Goal: Register for event/course

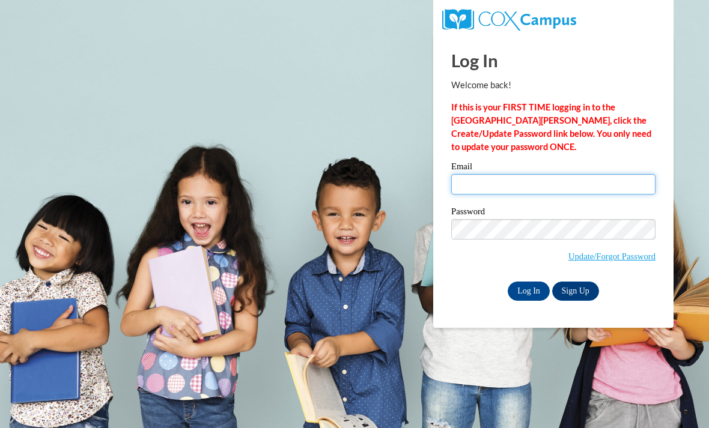
click at [479, 190] on input "Email" at bounding box center [553, 184] width 204 height 20
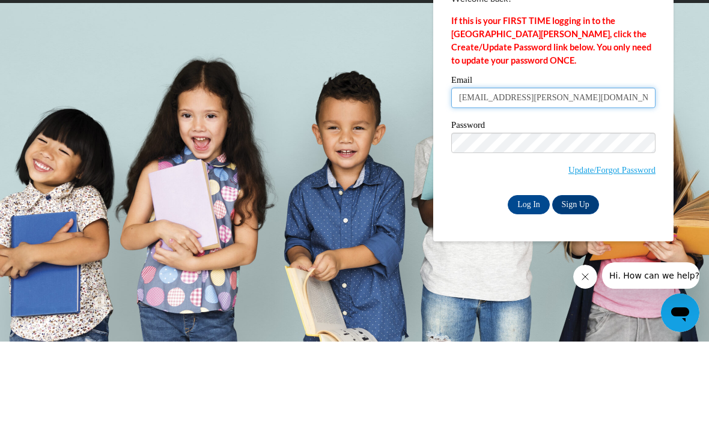
type input "amiyah.carter@drewcharterschools.org"
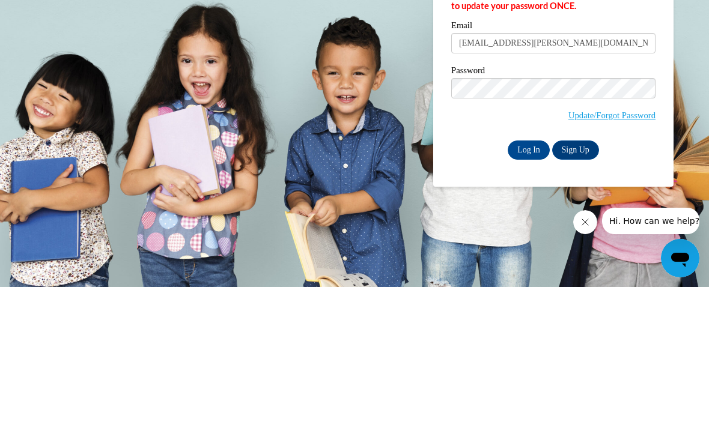
click at [525, 282] on input "Log In" at bounding box center [528, 291] width 42 height 19
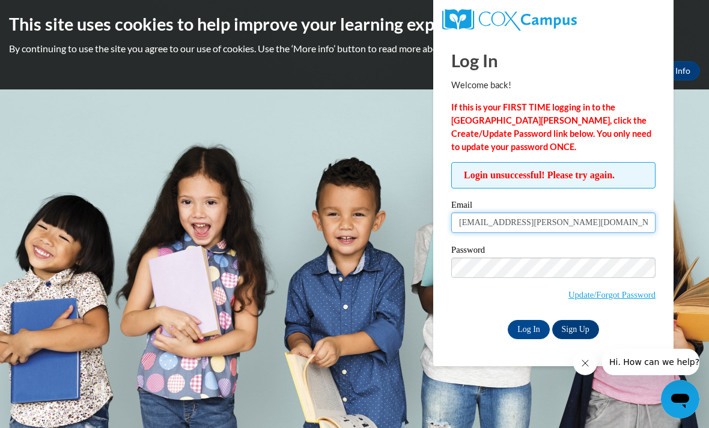
click at [501, 232] on input "amiyah.carter@drewcharterschools.org" at bounding box center [553, 223] width 204 height 20
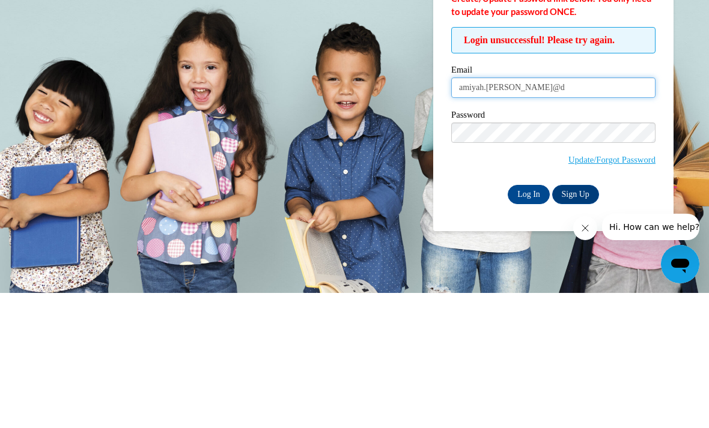
type input "amiyah.[PERSON_NAME]@"
click at [528, 320] on input "Log In" at bounding box center [528, 329] width 42 height 19
type input "amiyah.carter16@gmail.com"
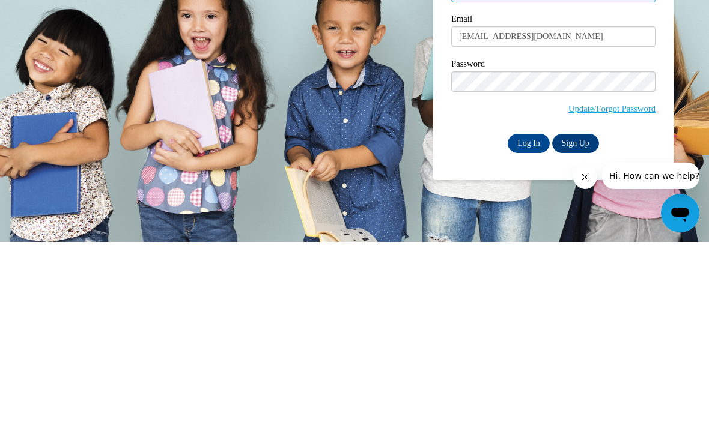
click at [525, 320] on input "Log In" at bounding box center [528, 329] width 42 height 19
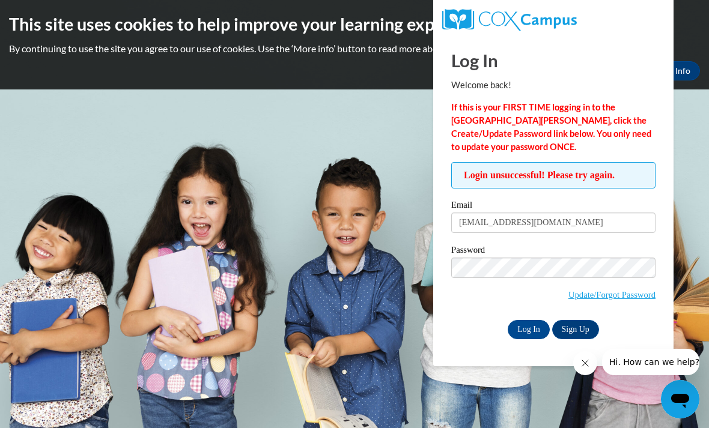
click at [570, 337] on link "Sign Up" at bounding box center [575, 329] width 47 height 19
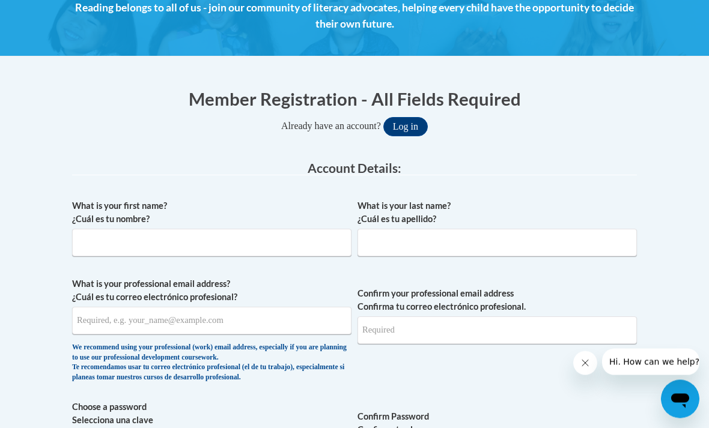
scroll to position [185, 0]
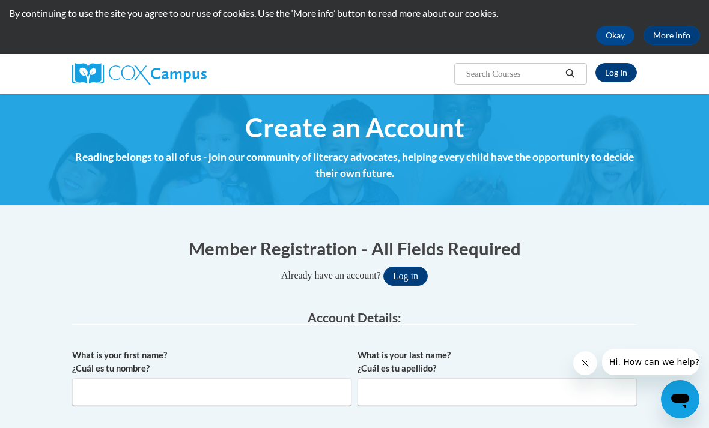
click at [420, 284] on button "Log in" at bounding box center [405, 276] width 44 height 19
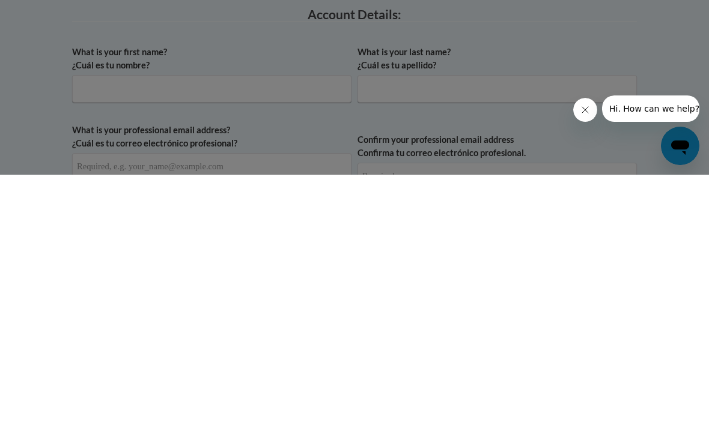
scroll to position [76, 0]
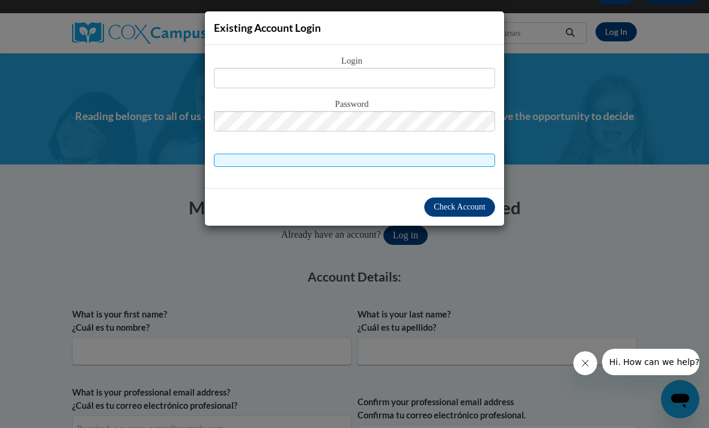
click at [141, 80] on div "Existing Account Login Login Password" at bounding box center [354, 214] width 709 height 428
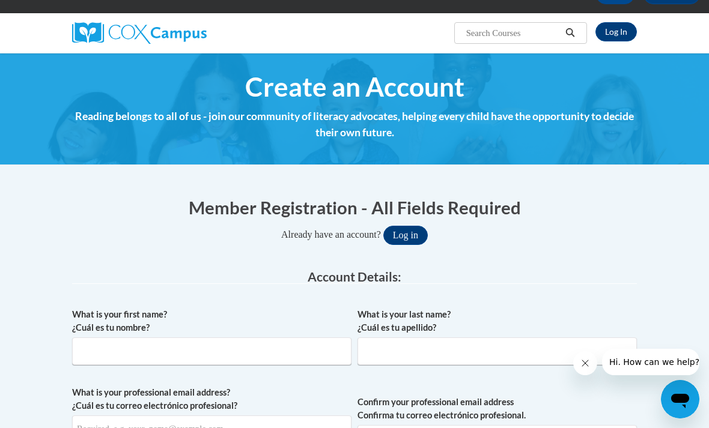
click at [624, 38] on link "Log In" at bounding box center [615, 31] width 41 height 19
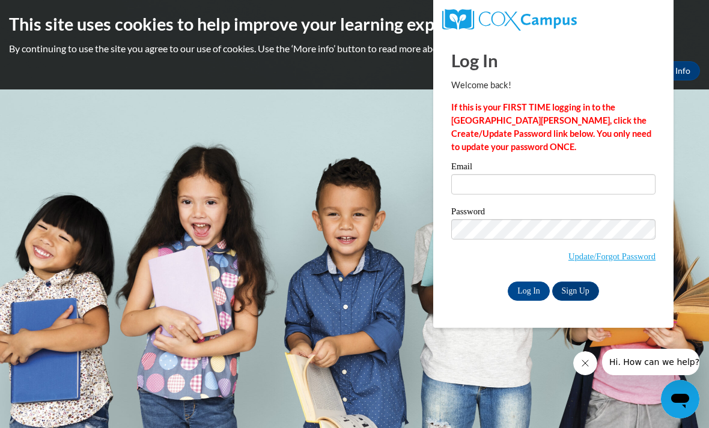
click at [600, 257] on link "Update/Forgot Password" at bounding box center [611, 257] width 87 height 10
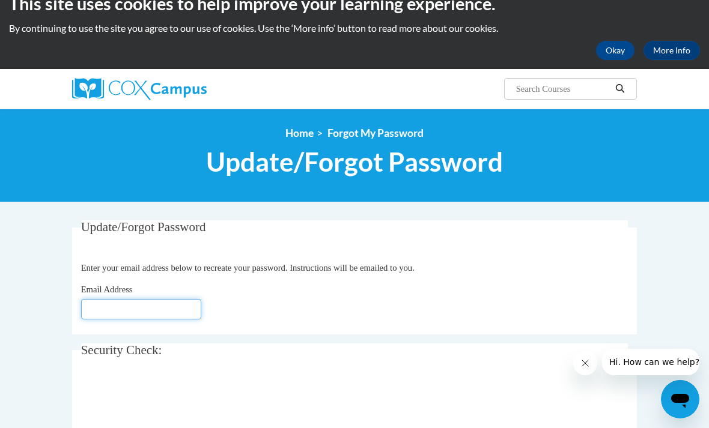
click at [127, 315] on input "Email Address" at bounding box center [141, 309] width 120 height 20
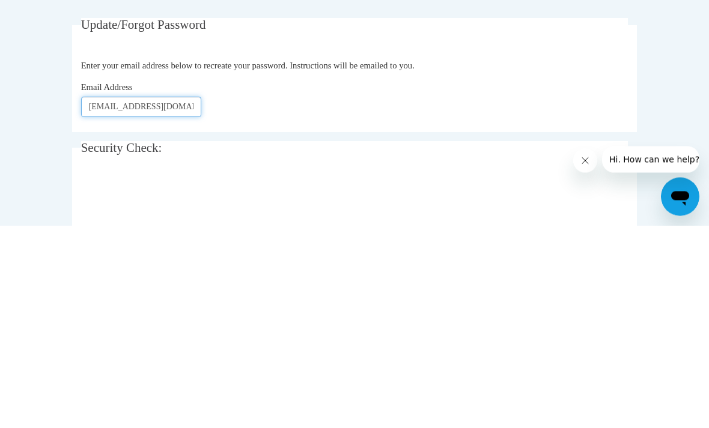
type input "Amiyah.carter16@gmail.com"
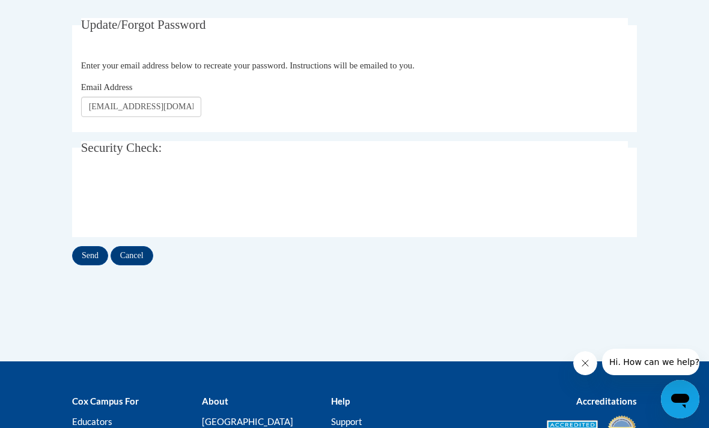
click at [94, 255] on input "Send" at bounding box center [90, 255] width 36 height 19
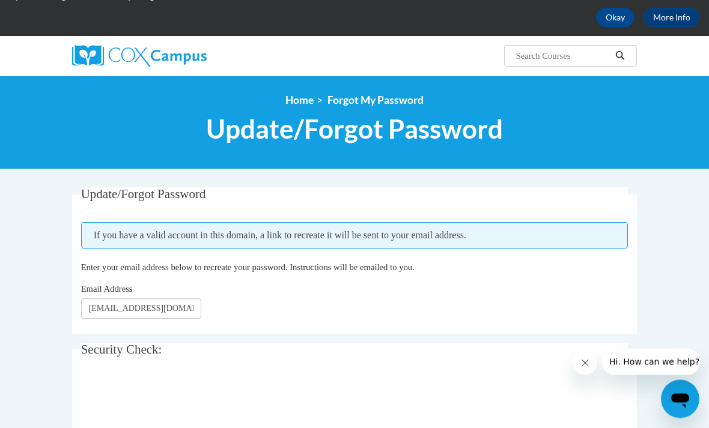
scroll to position [53, 0]
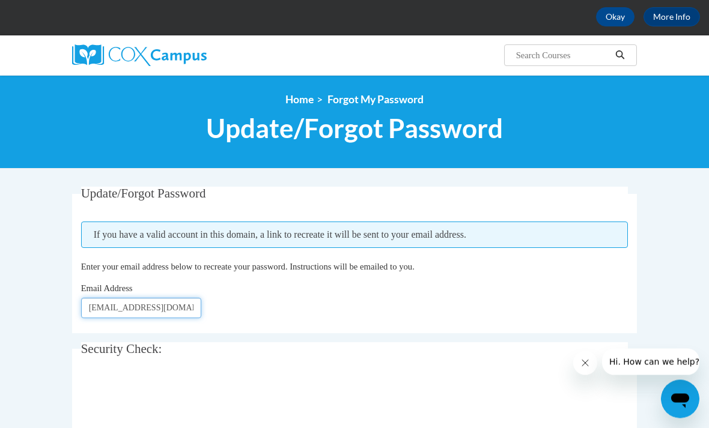
click at [165, 314] on input "Amiyah.carter16@gmail.com" at bounding box center [141, 308] width 120 height 20
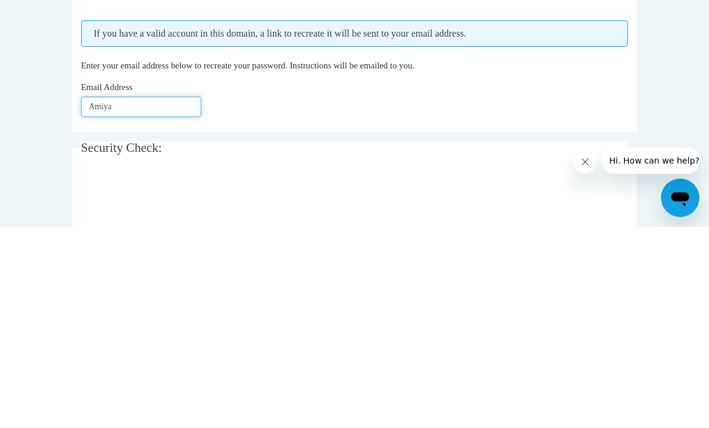
type input "Amiy"
type input "amiyah.carter@drewcharterschools.org"
click at [46, 161] on body "This site uses cookies to help improve your learning experience. By continuing …" at bounding box center [354, 354] width 709 height 814
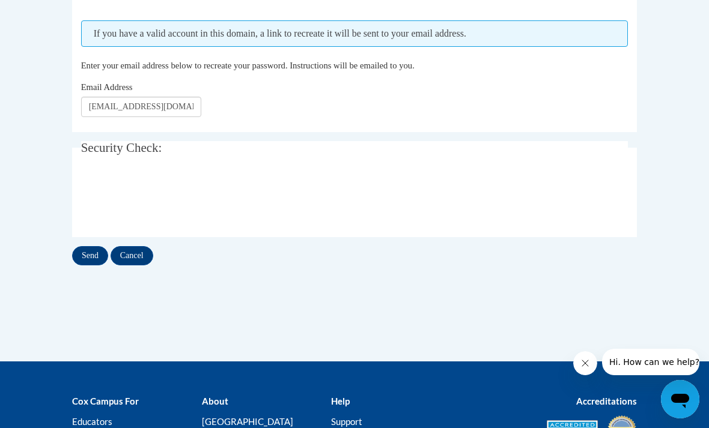
click at [88, 254] on input "Send" at bounding box center [90, 255] width 36 height 19
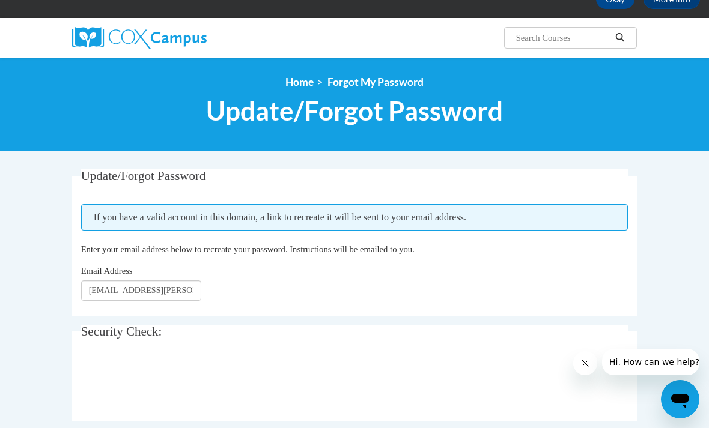
scroll to position [72, 0]
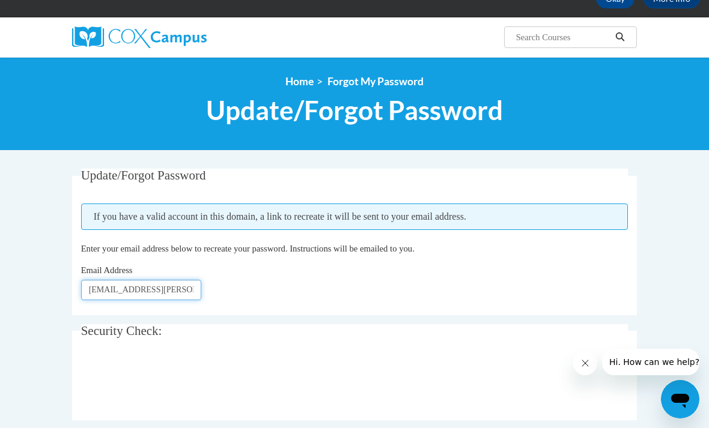
click at [155, 281] on input "amiyah.carter@drewcharterschools.org" at bounding box center [141, 290] width 120 height 20
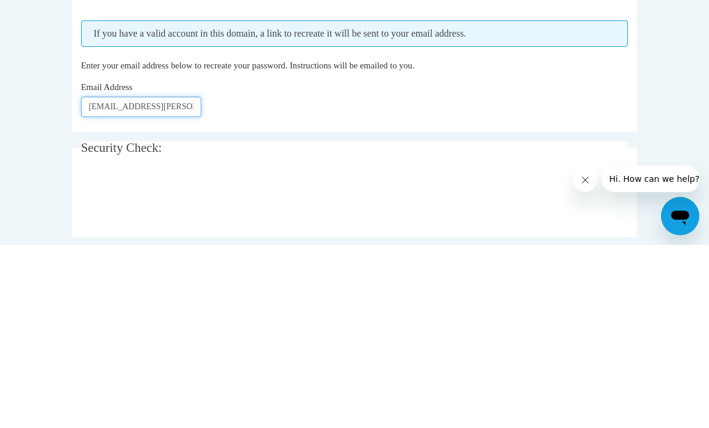
click at [188, 280] on input "amiyah.carter@drewcharterschools.org" at bounding box center [141, 290] width 120 height 20
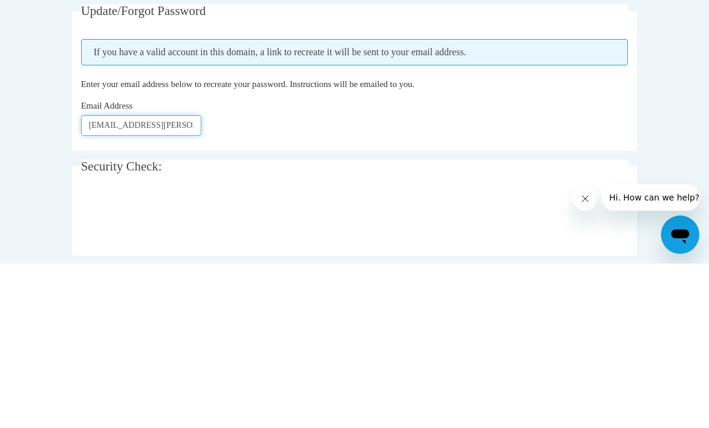
click at [171, 280] on input "amiyah.carter@drewcharterschools.org" at bounding box center [141, 290] width 120 height 20
click at [116, 280] on input "amiyah.carter@drewcharterschools.org" at bounding box center [141, 290] width 120 height 20
type input "[EMAIL_ADDRESS][DOMAIN_NAME]"
click at [53, 118] on body "This site uses cookies to help improve your learning experience. By continuing …" at bounding box center [354, 342] width 709 height 829
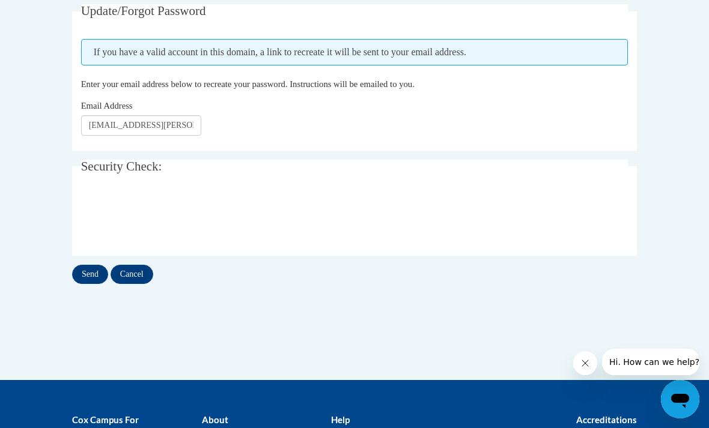
click at [87, 265] on input "Send" at bounding box center [90, 274] width 36 height 19
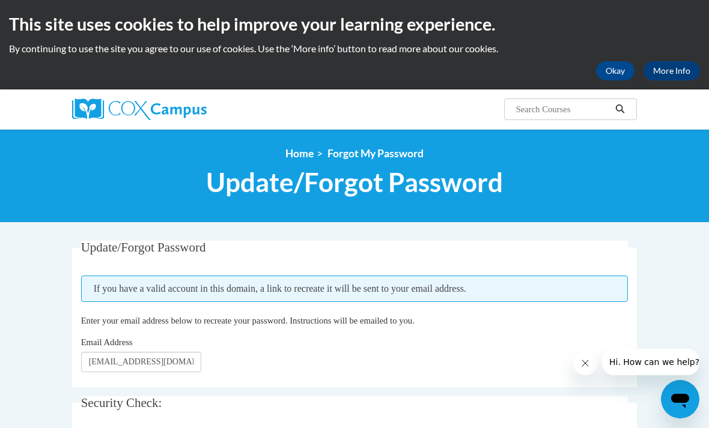
click at [157, 107] on img at bounding box center [139, 109] width 135 height 22
click at [139, 109] on img at bounding box center [139, 109] width 135 height 22
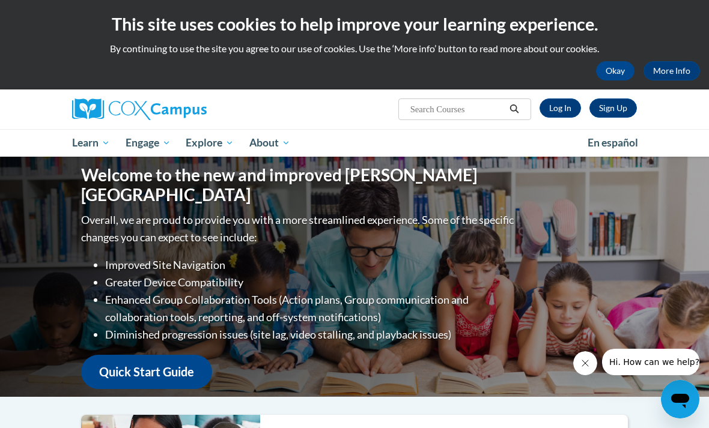
click at [564, 108] on link "Log In" at bounding box center [559, 107] width 41 height 19
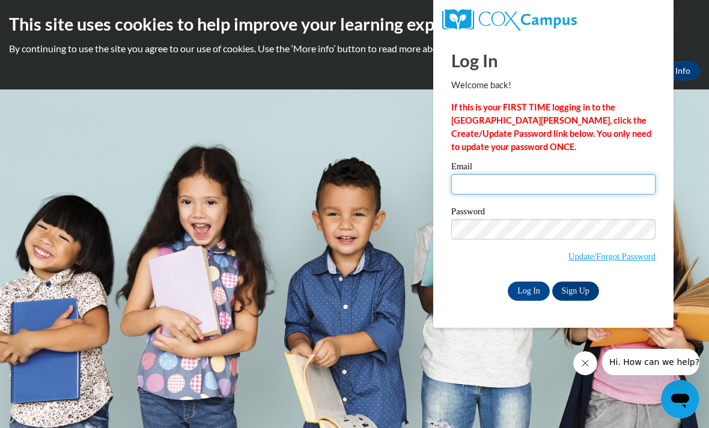
click at [486, 194] on input "Email" at bounding box center [553, 184] width 204 height 20
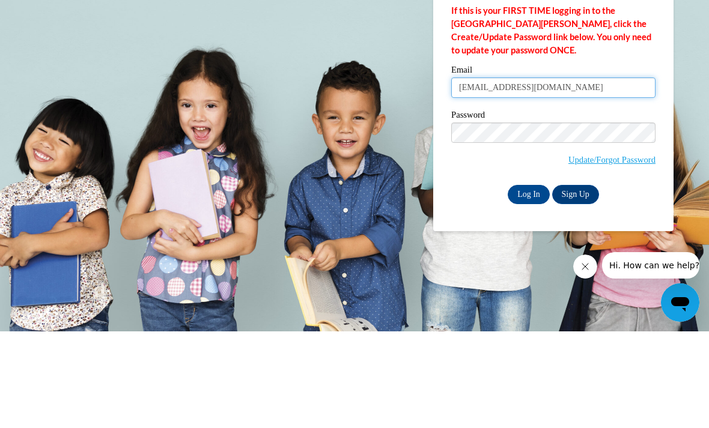
type input "[EMAIL_ADDRESS][DOMAIN_NAME]"
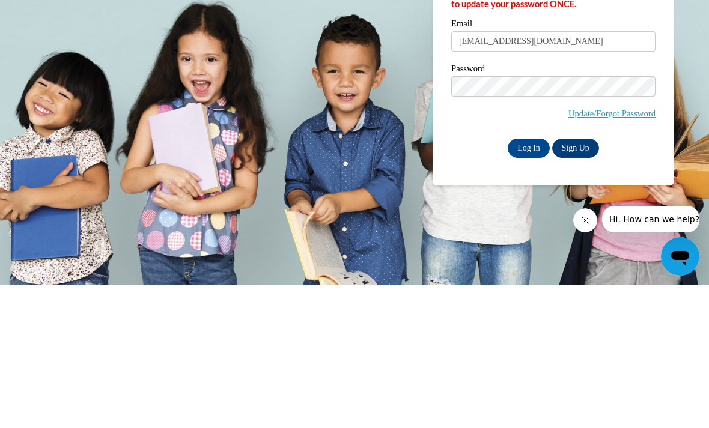
click at [531, 282] on input "Log In" at bounding box center [528, 291] width 42 height 19
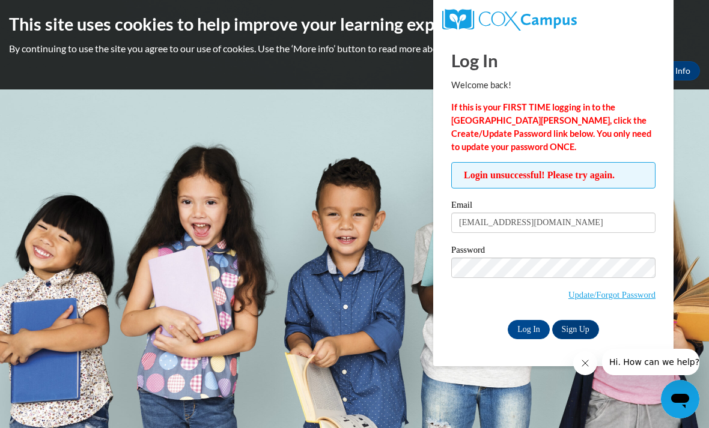
click at [503, 204] on label "Email" at bounding box center [553, 207] width 204 height 12
click at [503, 213] on input "[EMAIL_ADDRESS][DOMAIN_NAME]" at bounding box center [553, 223] width 204 height 20
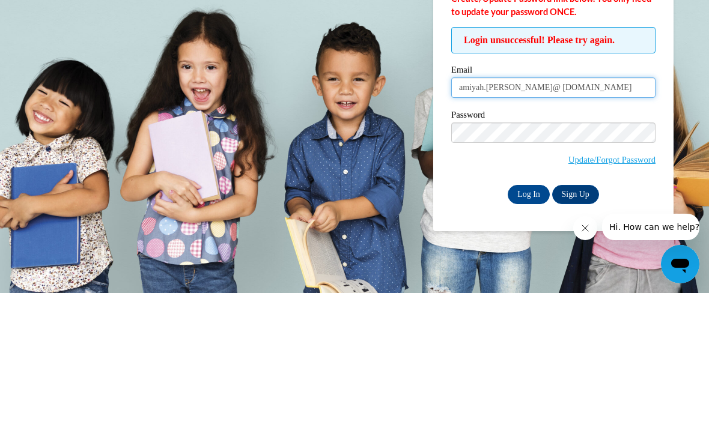
click at [519, 213] on input "amiyah.[PERSON_NAME]@ [DOMAIN_NAME]" at bounding box center [553, 223] width 204 height 20
click at [518, 213] on input "amiyah.carter@ drewcharterschool.org" at bounding box center [553, 223] width 204 height 20
click at [489, 213] on input "amiyah.carter@ drewcharterschool.org" at bounding box center [553, 223] width 204 height 20
type input "amiyah.carter@drewcharterschool.org"
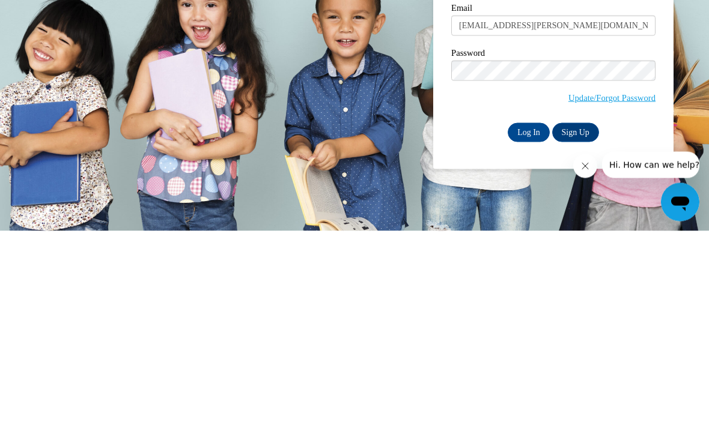
click at [526, 320] on input "Log In" at bounding box center [528, 329] width 42 height 19
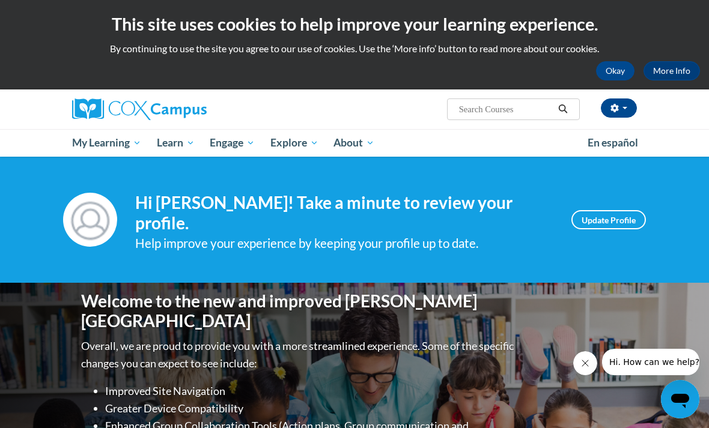
click at [0, 0] on span "All Courses" at bounding box center [0, 0] width 0 height 0
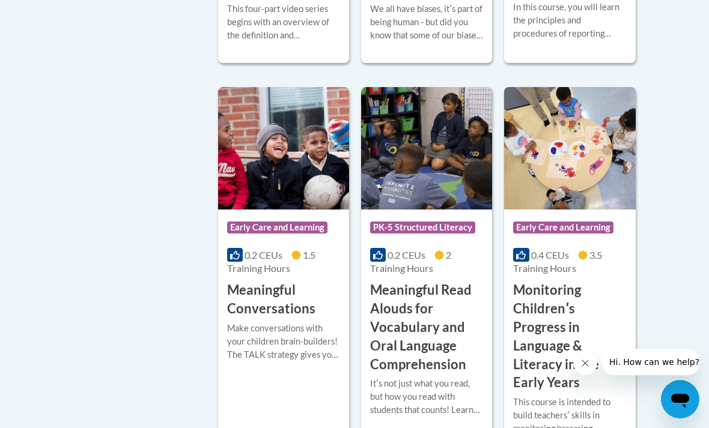
scroll to position [1995, 0]
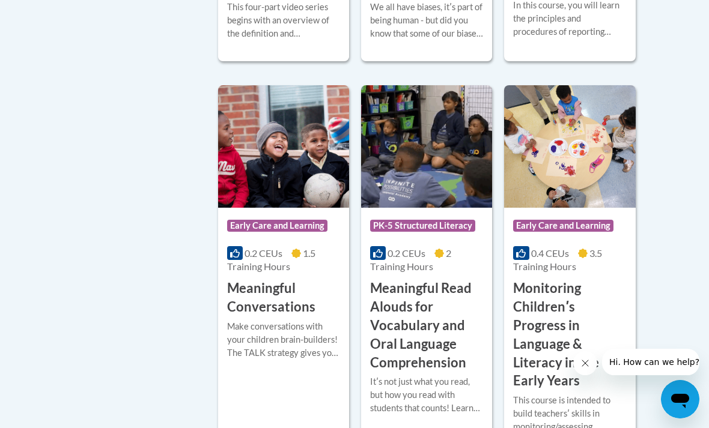
click at [258, 297] on h3 "Meaningful Conversations" at bounding box center [283, 297] width 113 height 37
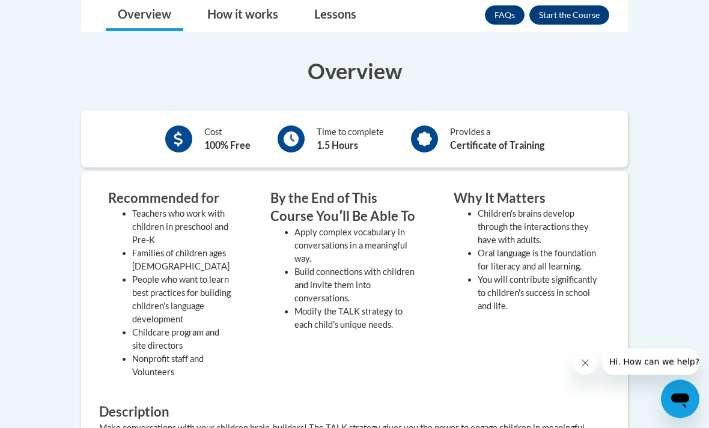
scroll to position [324, 0]
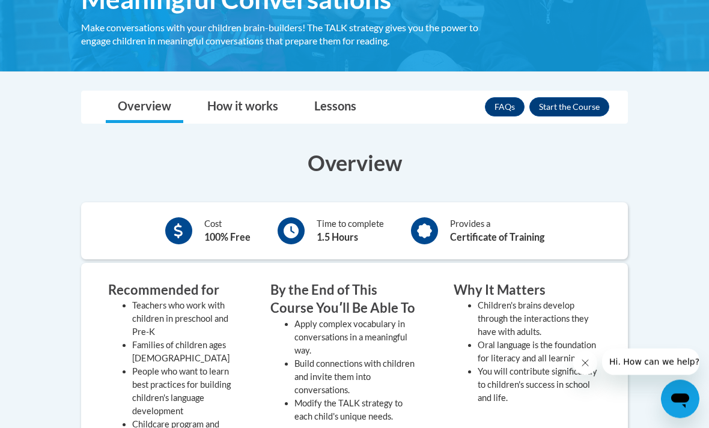
click at [570, 110] on button "Enroll" at bounding box center [569, 107] width 80 height 19
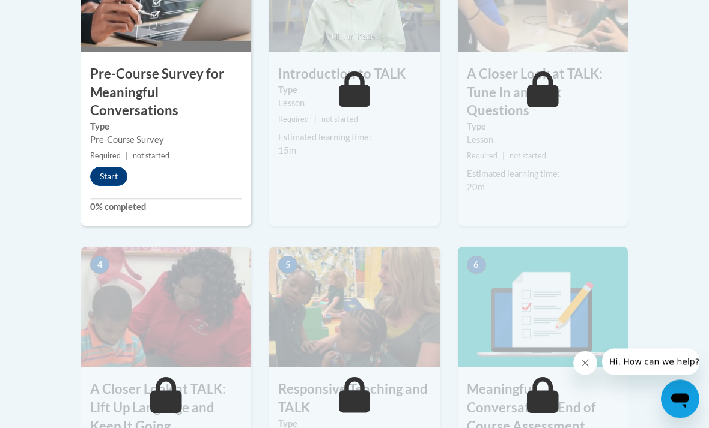
scroll to position [434, 0]
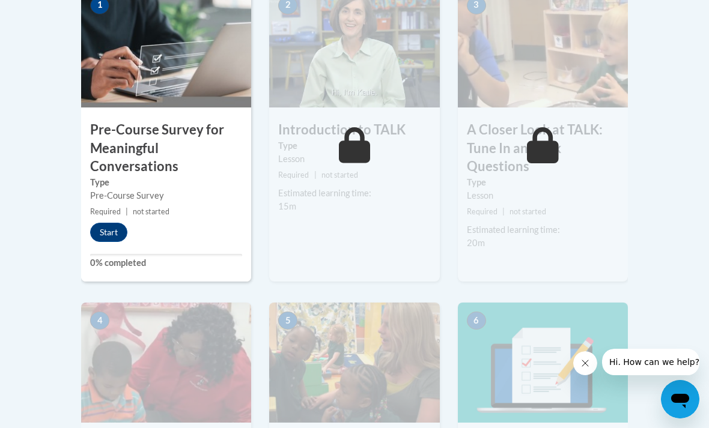
click at [101, 225] on button "Start" at bounding box center [108, 232] width 37 height 19
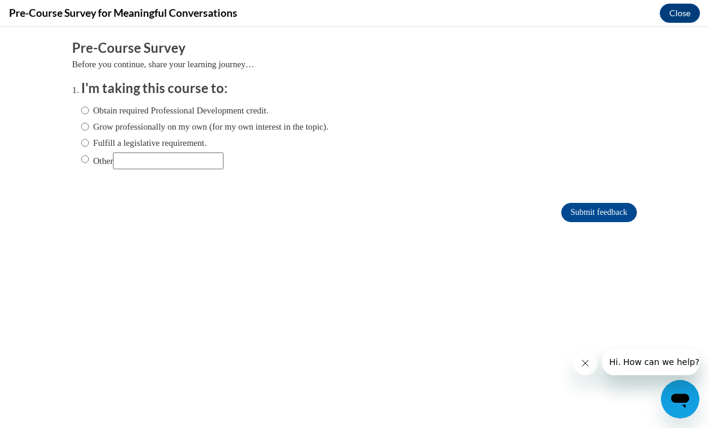
scroll to position [0, 0]
click at [88, 107] on input "Obtain required Professional Development credit." at bounding box center [85, 110] width 8 height 13
radio input "true"
click at [88, 121] on input "Grow professionally on my own (for my own interest in the topic)." at bounding box center [85, 126] width 8 height 13
radio input "true"
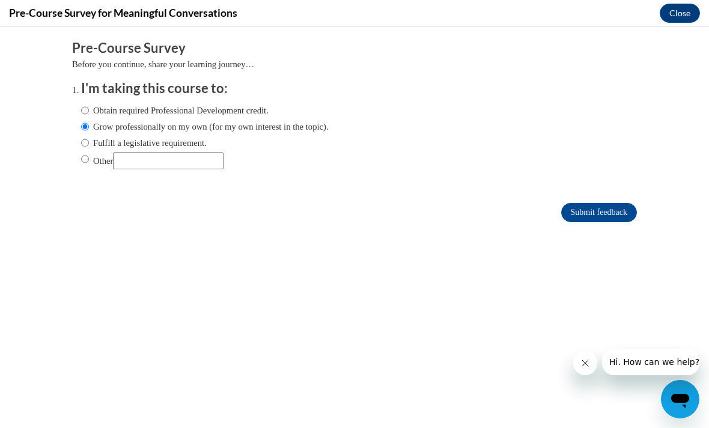
click at [81, 107] on input "Obtain required Professional Development credit." at bounding box center [85, 110] width 8 height 13
radio input "true"
click at [601, 214] on input "Submit feedback" at bounding box center [599, 212] width 76 height 19
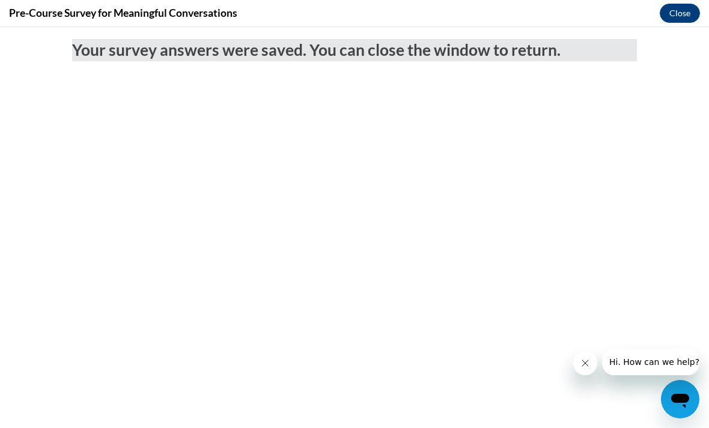
click at [682, 19] on button "Close" at bounding box center [679, 13] width 40 height 19
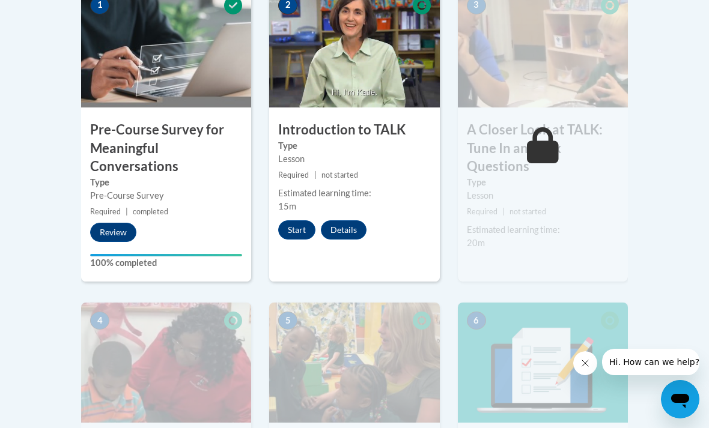
click at [300, 231] on button "Start" at bounding box center [296, 229] width 37 height 19
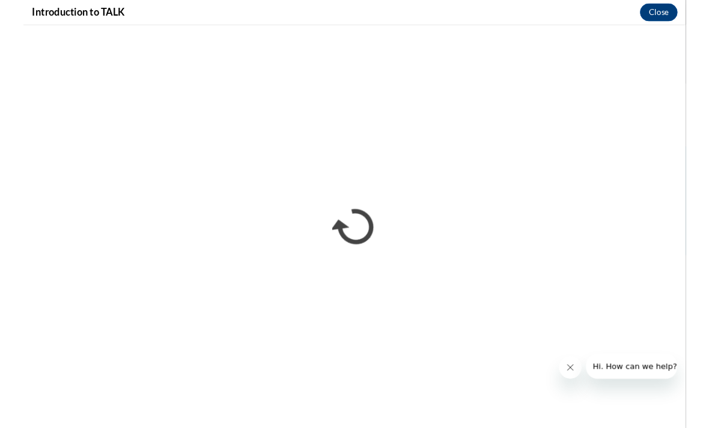
scroll to position [434, 0]
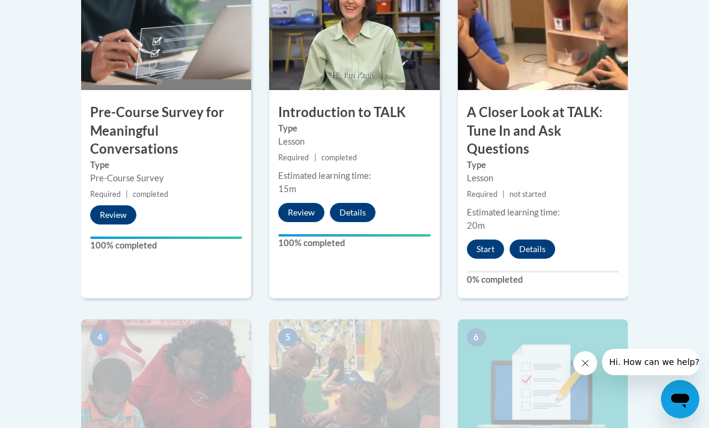
scroll to position [414, 0]
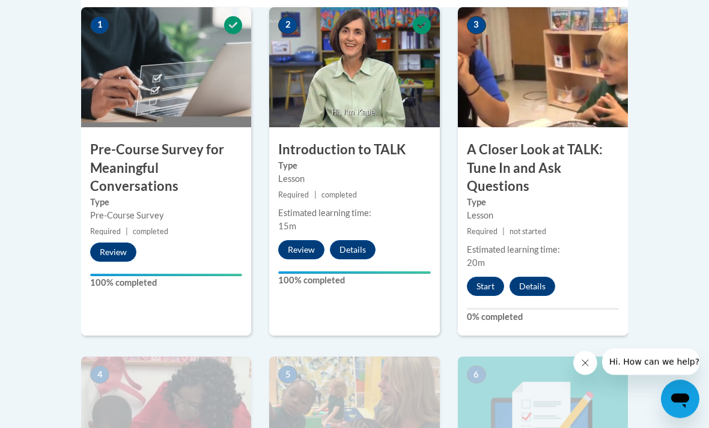
click at [473, 292] on button "Start" at bounding box center [485, 286] width 37 height 19
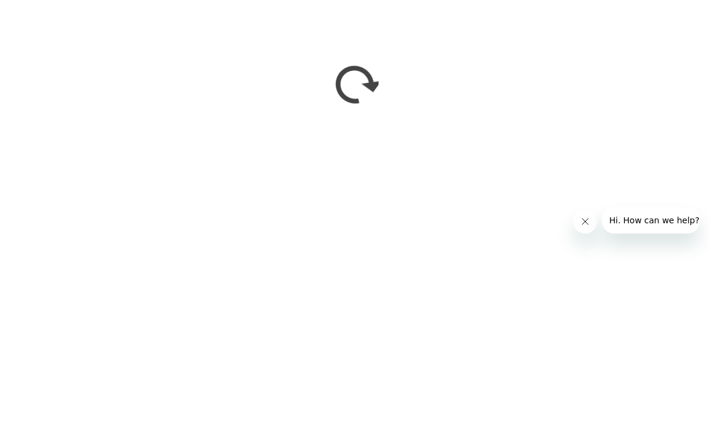
scroll to position [679, 0]
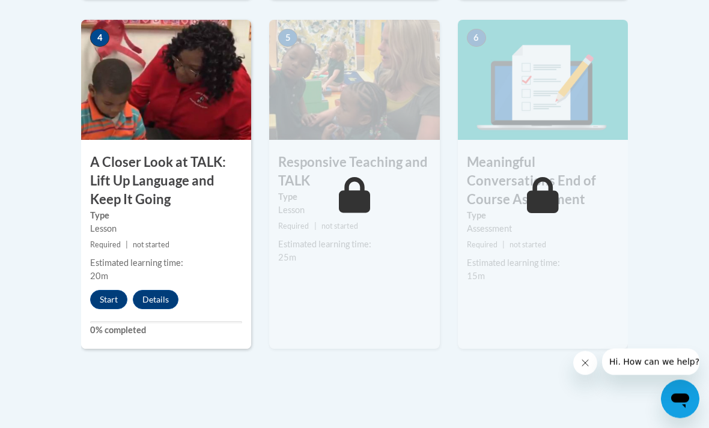
scroll to position [749, 0]
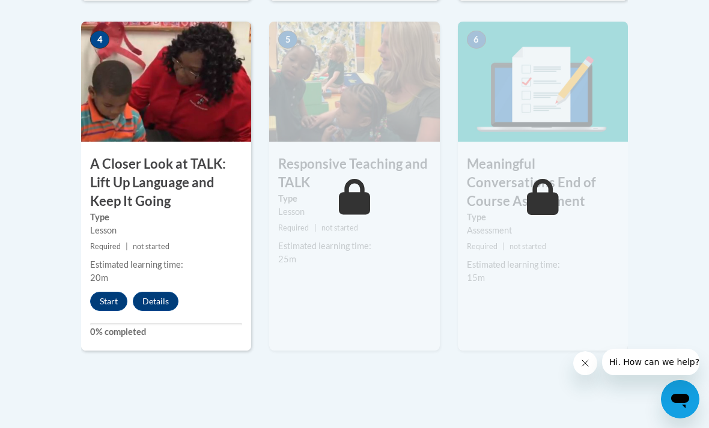
click at [100, 292] on button "Start" at bounding box center [108, 301] width 37 height 19
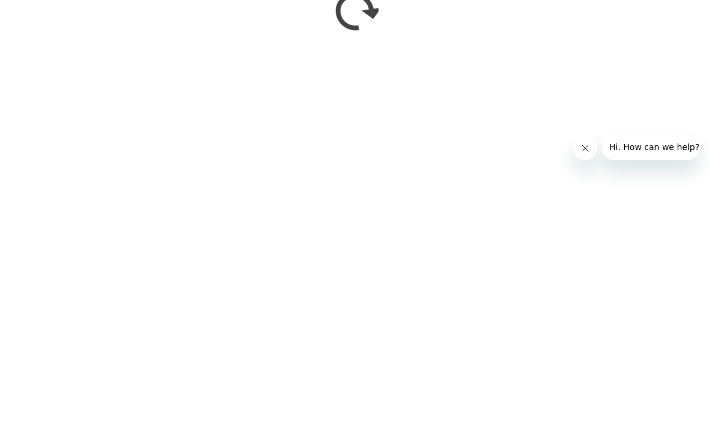
scroll to position [953, 0]
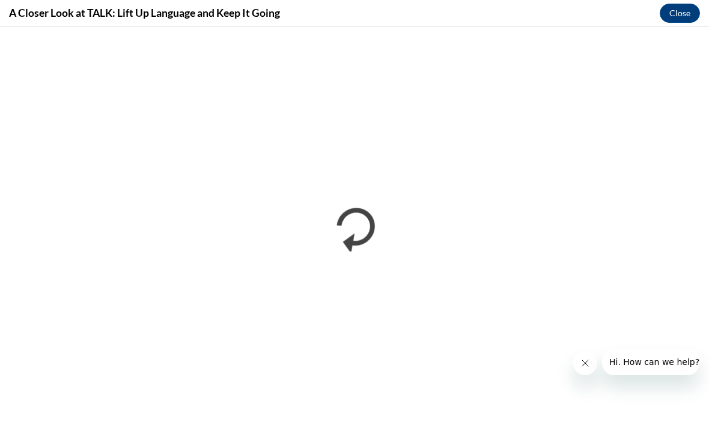
click at [684, 16] on button "Close" at bounding box center [679, 13] width 40 height 19
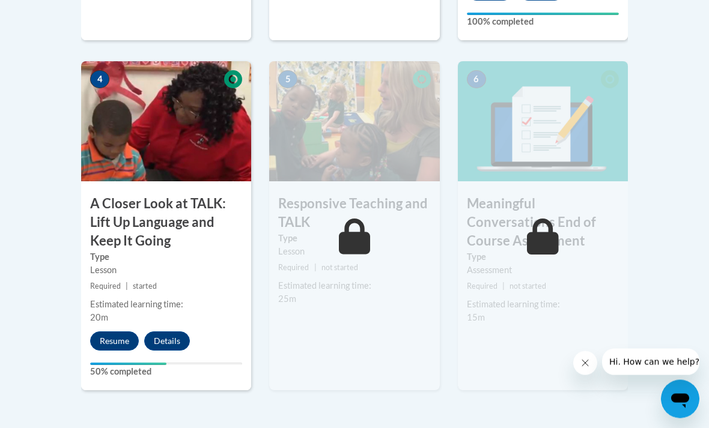
scroll to position [710, 0]
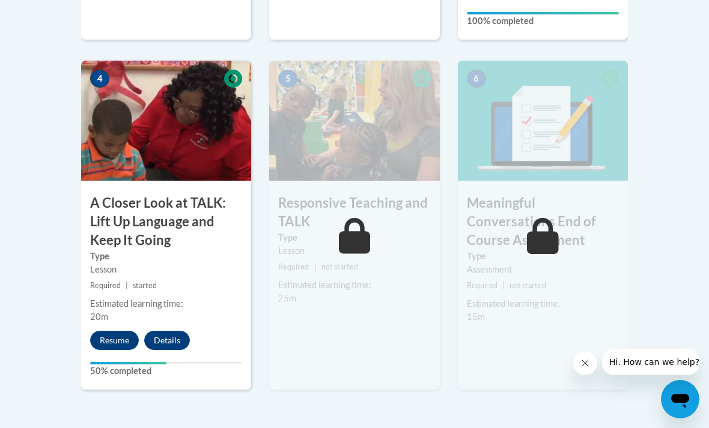
click at [103, 339] on button "Resume" at bounding box center [114, 340] width 49 height 19
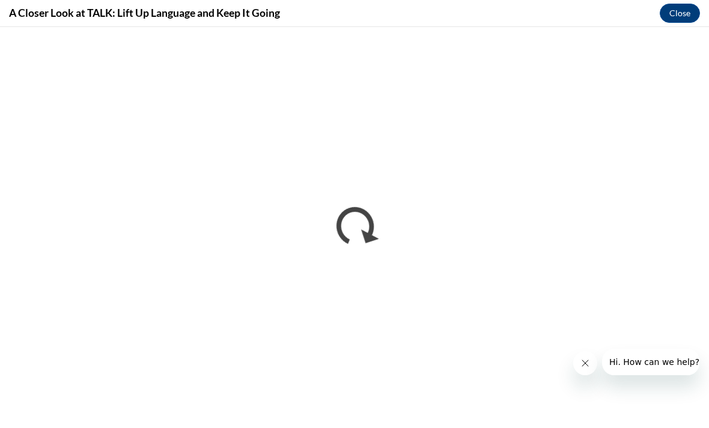
scroll to position [0, 0]
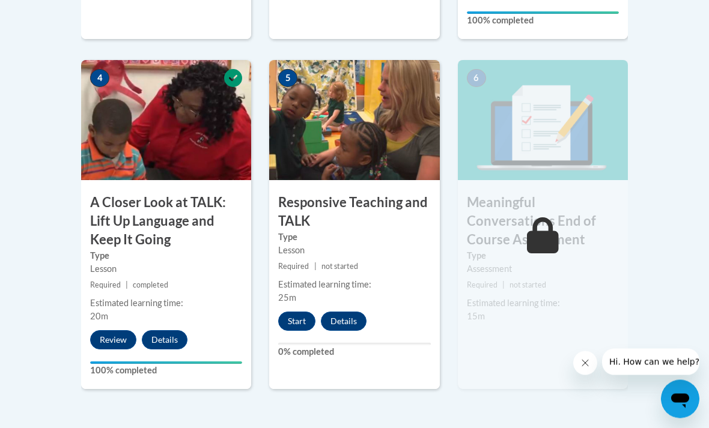
scroll to position [711, 0]
click at [292, 324] on button "Start" at bounding box center [296, 321] width 37 height 19
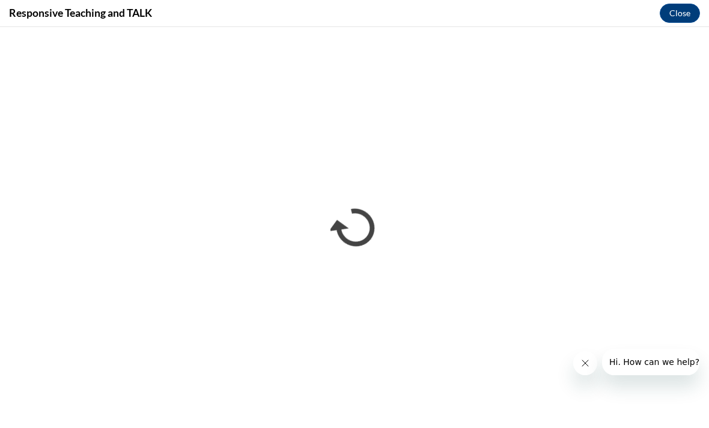
scroll to position [0, 0]
